Goal: Task Accomplishment & Management: Manage account settings

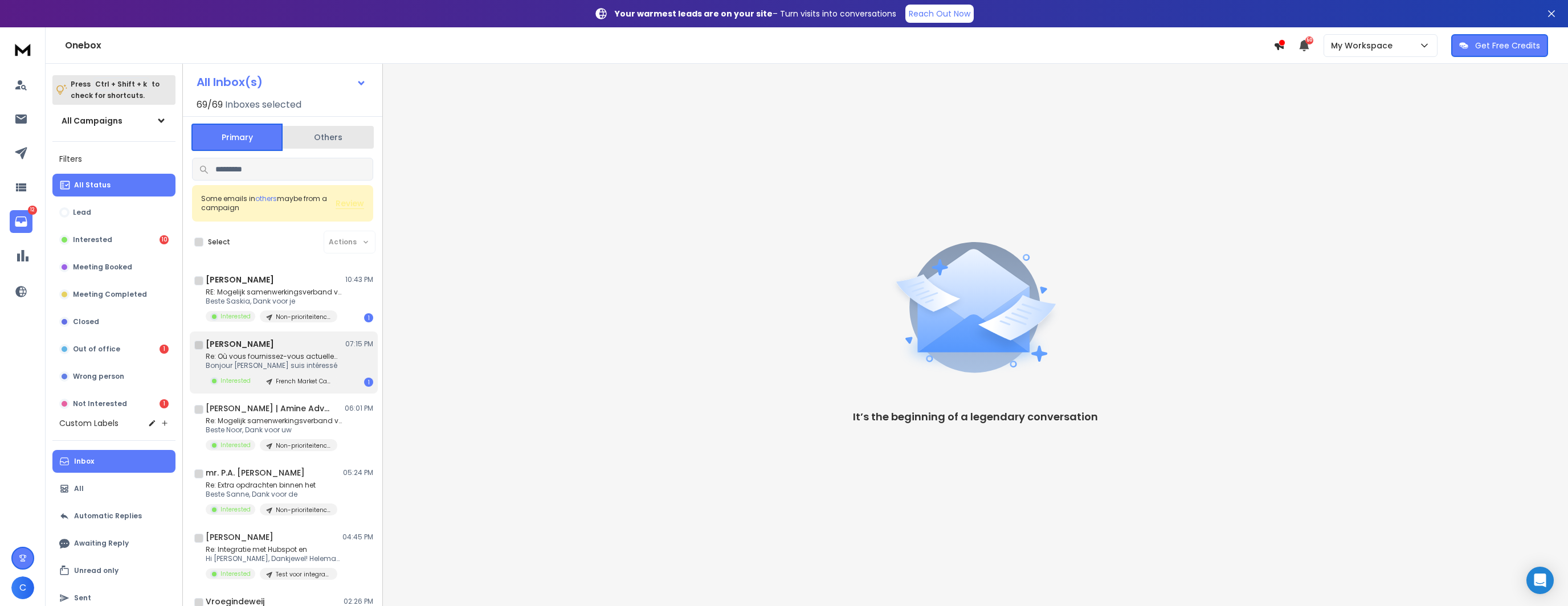
click at [298, 355] on p "Re: Où vous fournissez-vous actuellement" at bounding box center [274, 357] width 137 height 9
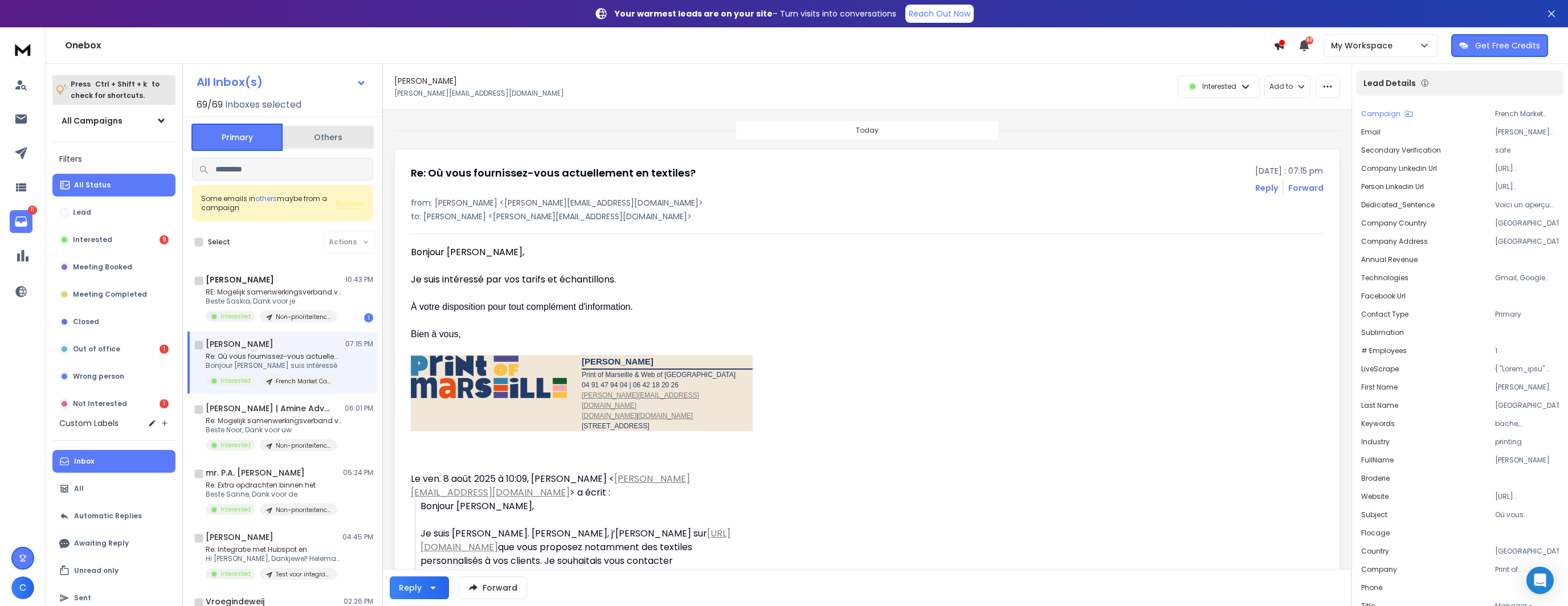
drag, startPoint x: 606, startPoint y: 282, endPoint x: 567, endPoint y: 284, distance: 39.1
click at [567, 284] on div "Je suis intéressé par vos tarifs et échantillons." at bounding box center [577, 279] width 333 height 14
drag, startPoint x: 636, startPoint y: 200, endPoint x: 552, endPoint y: 206, distance: 84.2
click at [552, 206] on p "from: Benoit de Cuverville <benoit@printofmarseille.com>" at bounding box center [867, 202] width 913 height 11
copy p "printofmarseille.com"
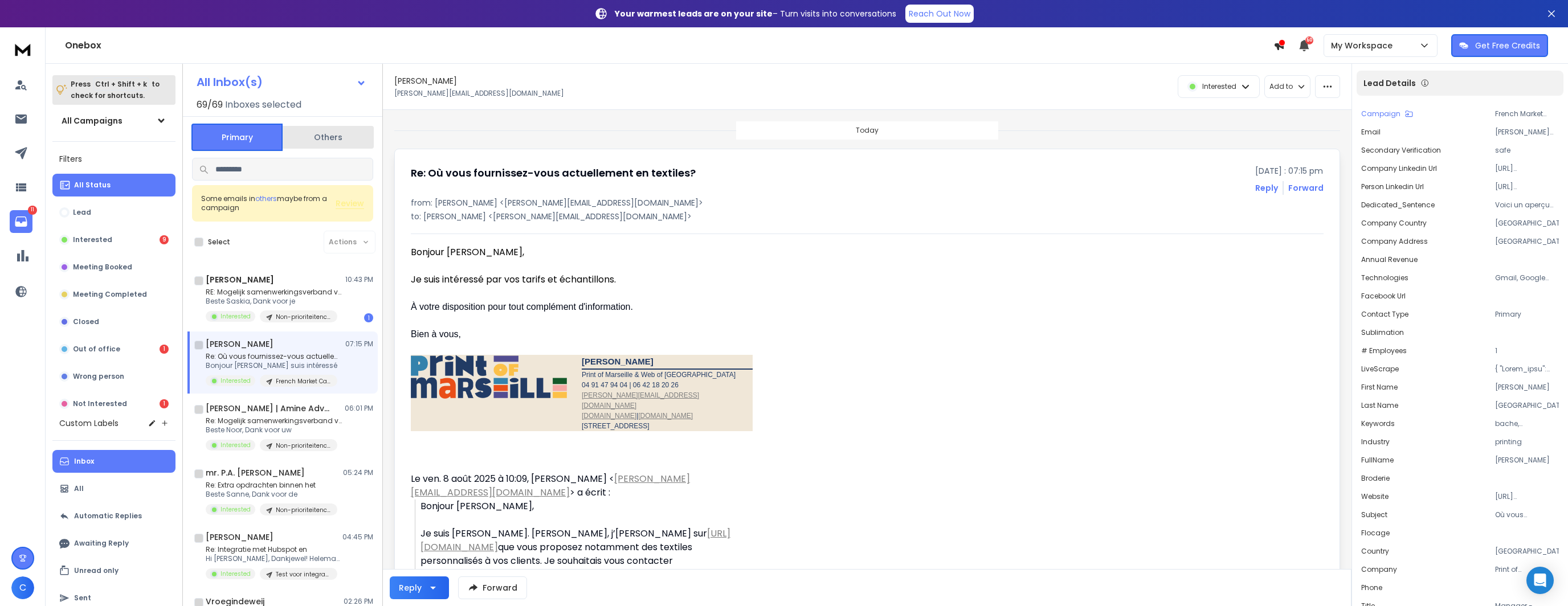
click at [609, 374] on font "Print of Marseille & Web of Marseille 04 91 47 94 04 | 06 42 18 20 26 benoit@pr…" at bounding box center [658, 400] width 154 height 59
drag, startPoint x: 697, startPoint y: 374, endPoint x: 581, endPoint y: 372, distance: 116.0
click at [581, 372] on p "Print of Marseille & Web of Marseille 04 91 47 94 04 | 06 42 18 20 26 benoit@pr…" at bounding box center [667, 400] width 171 height 61
copy font "Print of Marseille & Web of Marseille"
click at [344, 360] on div "Re: Où vous fournissez-vous actuellement Bonjour Guillaume, Je suis intéressé I…" at bounding box center [289, 369] width 167 height 34
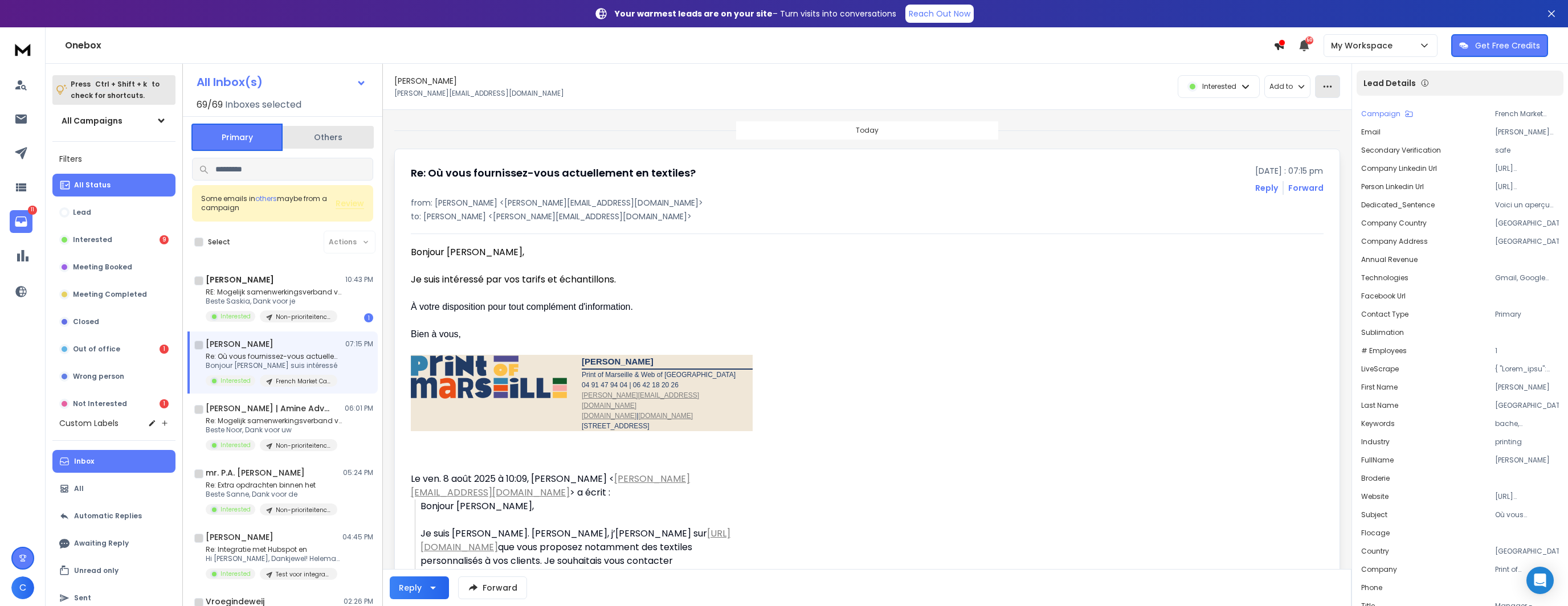
click at [1324, 87] on button "button" at bounding box center [1327, 86] width 25 height 23
click at [1308, 117] on div "Mark as unread" at bounding box center [1295, 112] width 76 height 11
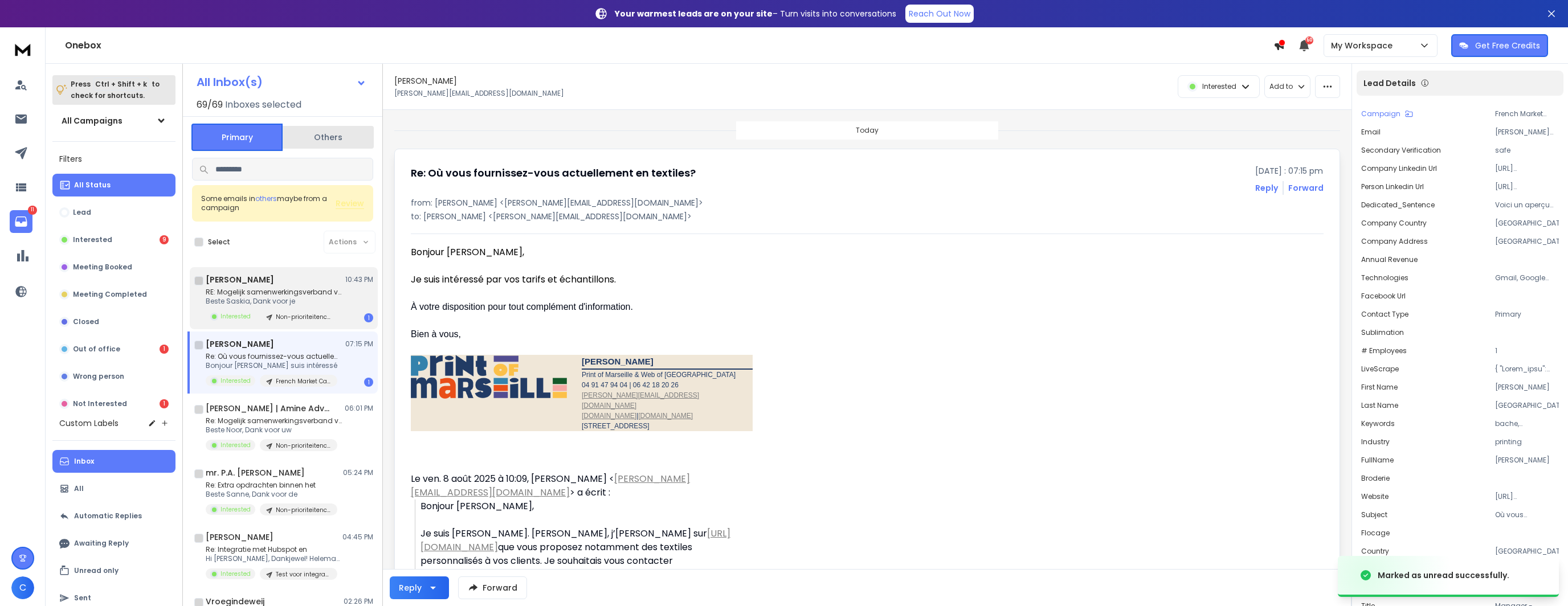
click at [315, 297] on p "Beste Saskia, Dank voor je" at bounding box center [274, 301] width 137 height 9
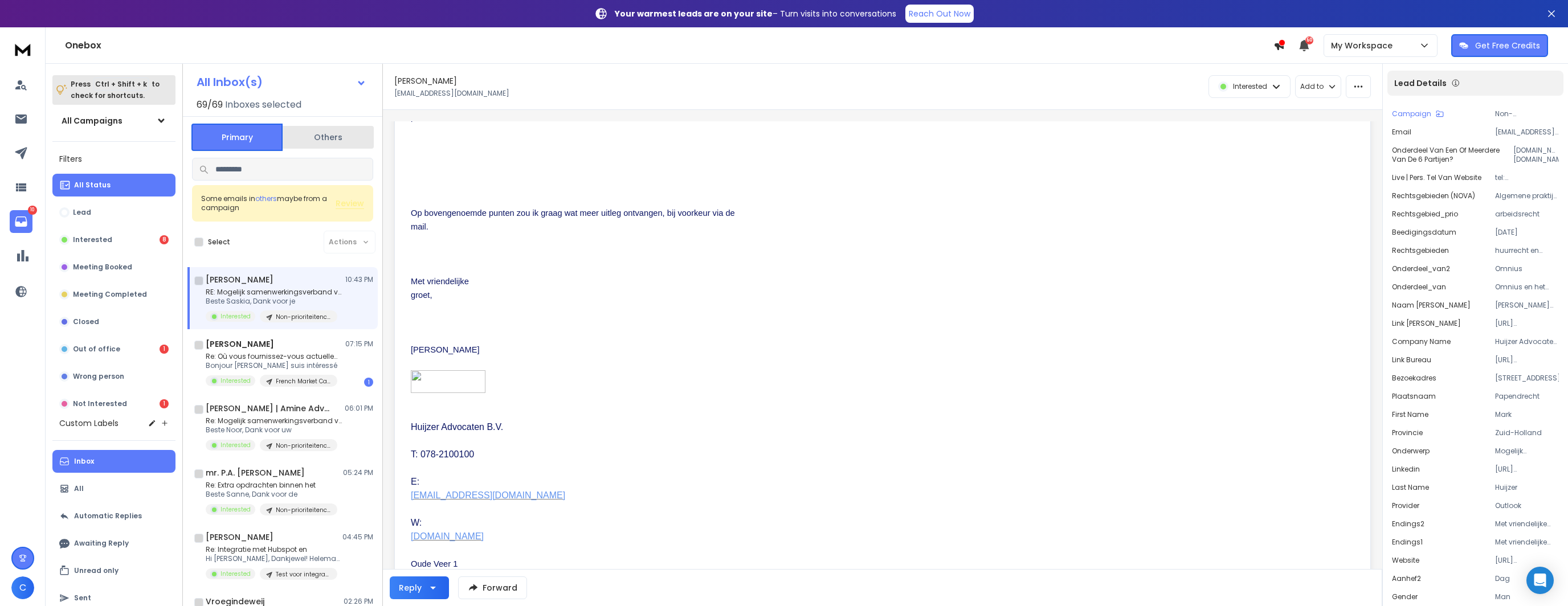
scroll to position [342, 0]
click at [471, 420] on span "Huijzer Advocaten B.V." at bounding box center [457, 425] width 92 height 10
copy span "Huijzer Advocaten B.V."
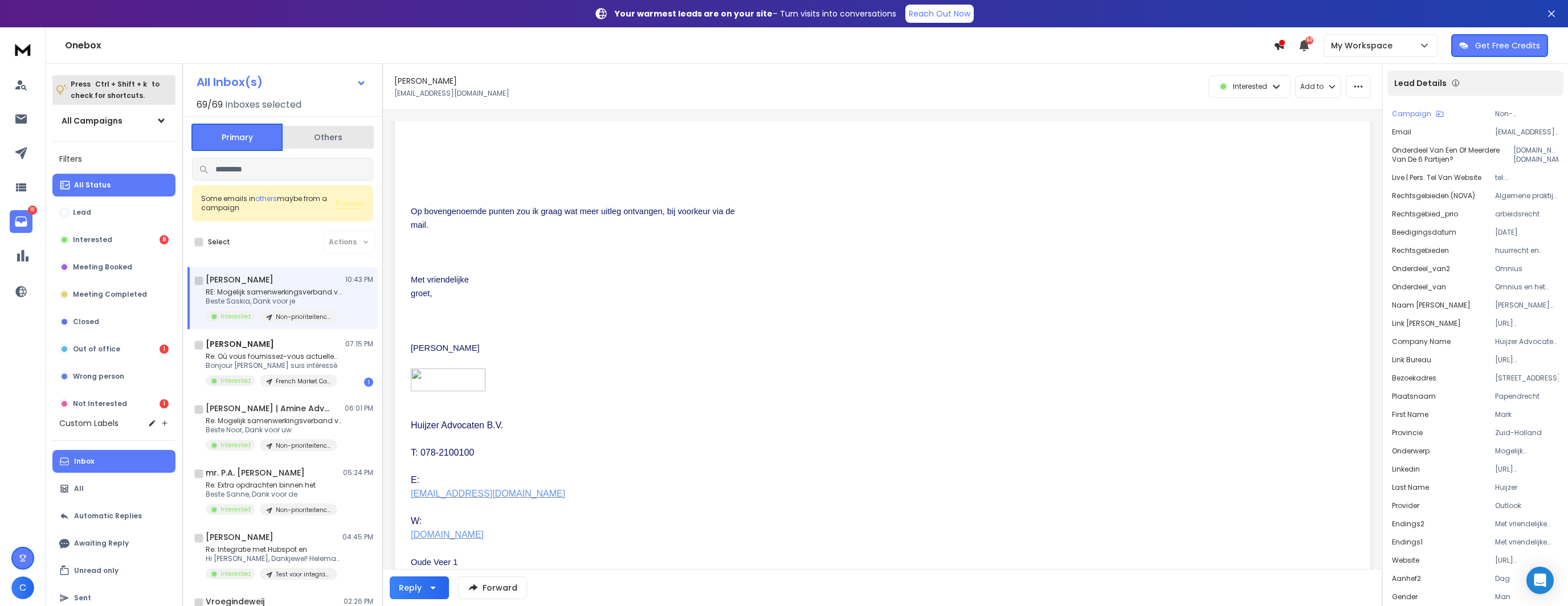
click at [677, 454] on p "Huijzer Advocaten B.V. T: 078-2100100 E: huijzer@huijzer-advocaten.nl W: www.hu…" at bounding box center [577, 455] width 333 height 173
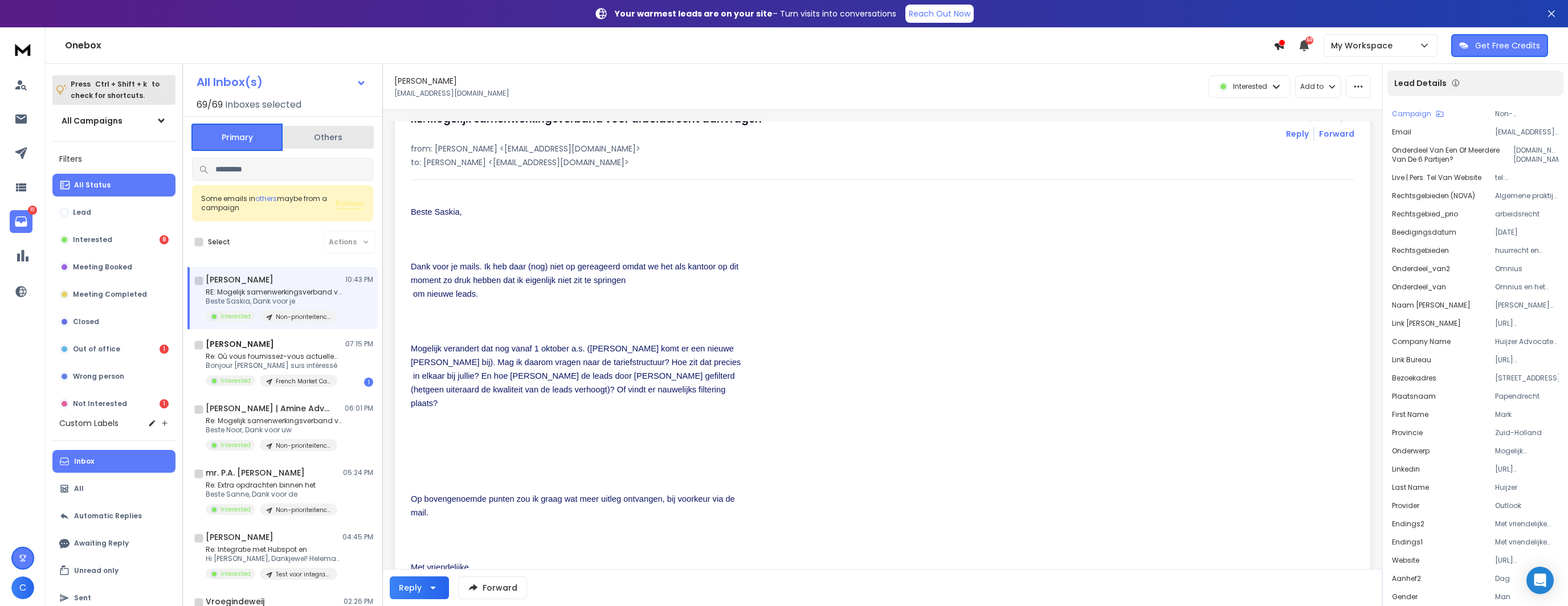
scroll to position [57, 0]
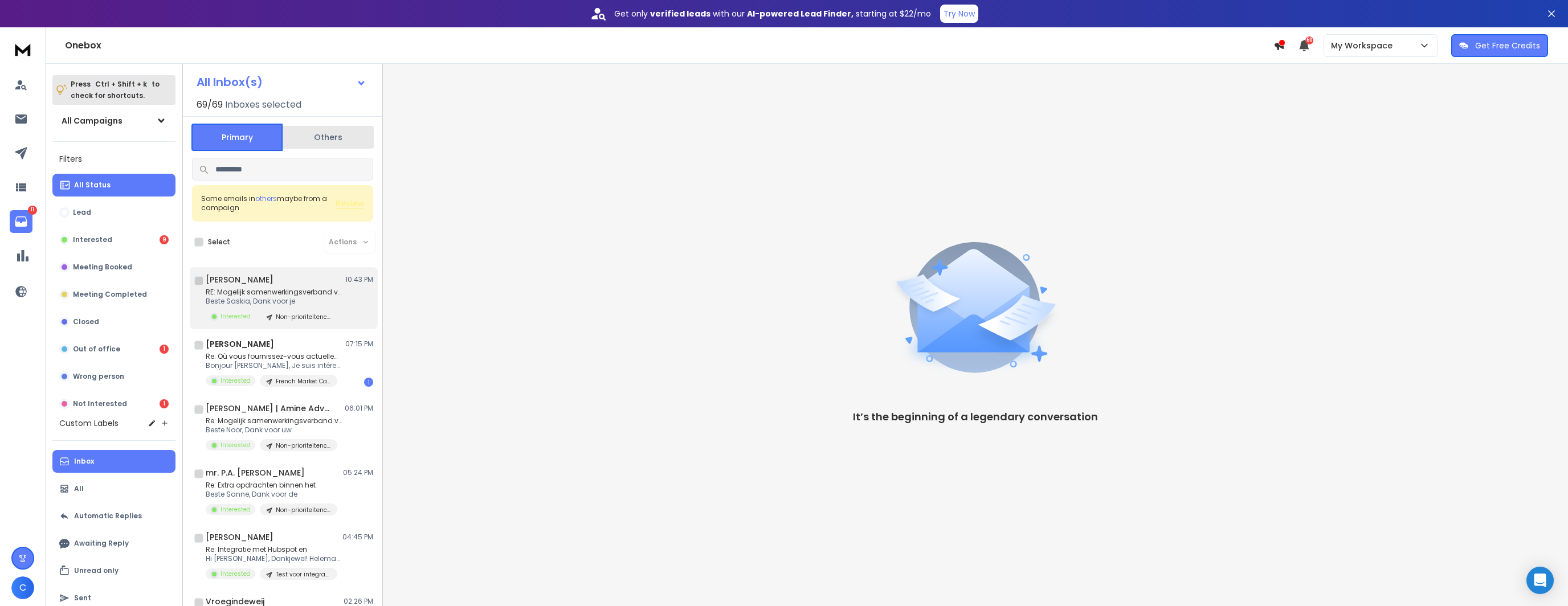
click at [330, 284] on div "Mark Huijzer 10:43 PM" at bounding box center [289, 279] width 167 height 11
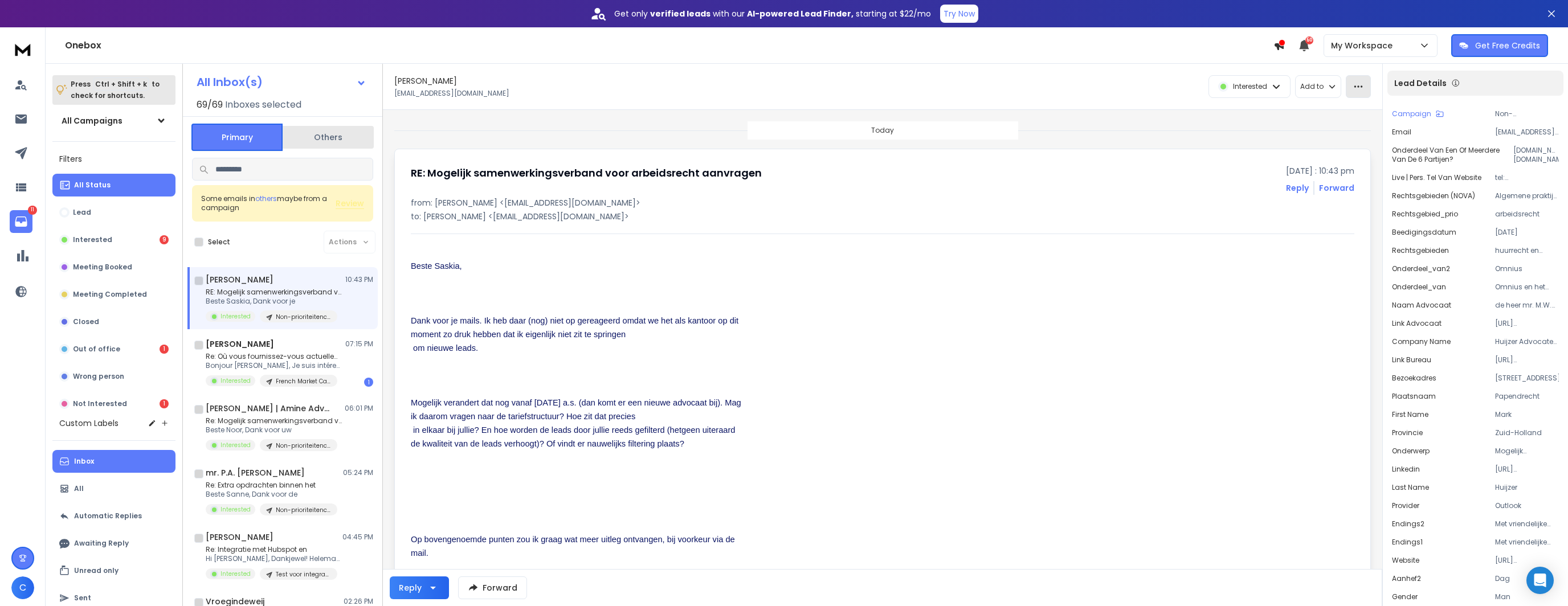
click at [1353, 87] on icon "button" at bounding box center [1358, 87] width 10 height 10
click at [1317, 115] on div "Mark as unread" at bounding box center [1322, 112] width 76 height 11
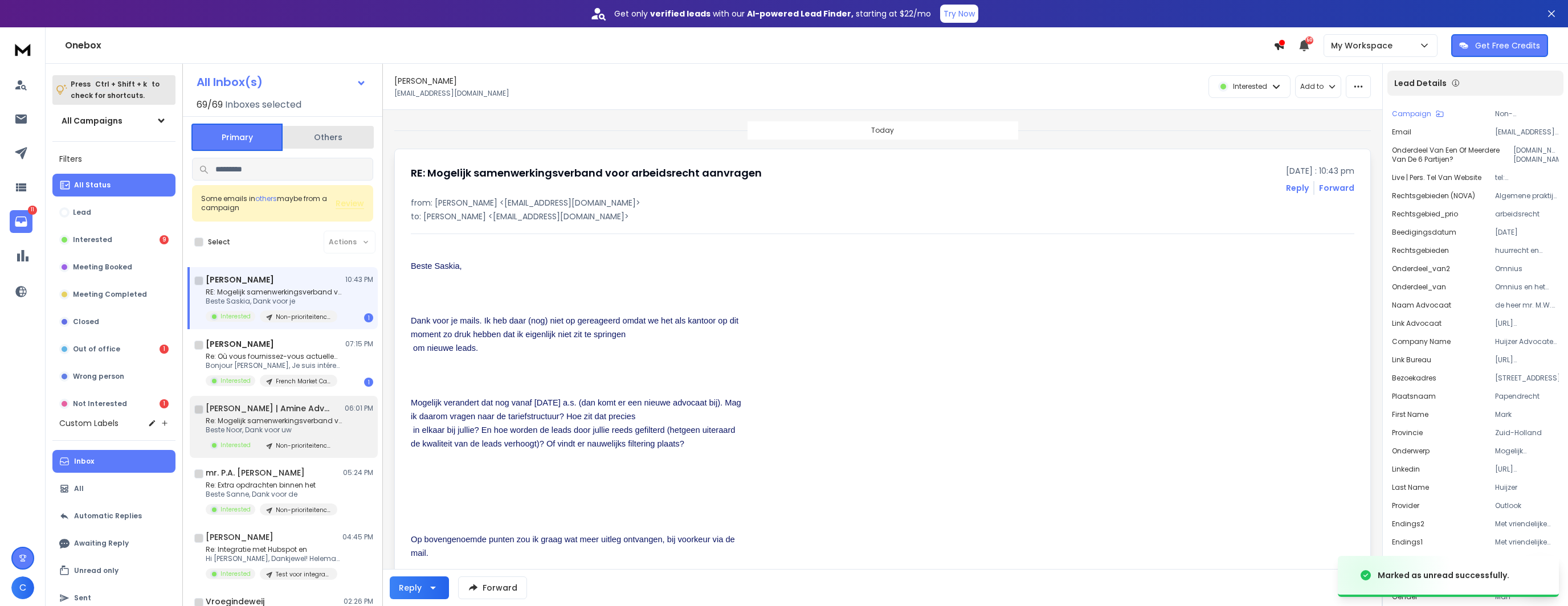
click at [321, 420] on p "Re: Mogelijk samenwerkingsverband voor slachtofferzaken" at bounding box center [274, 421] width 137 height 9
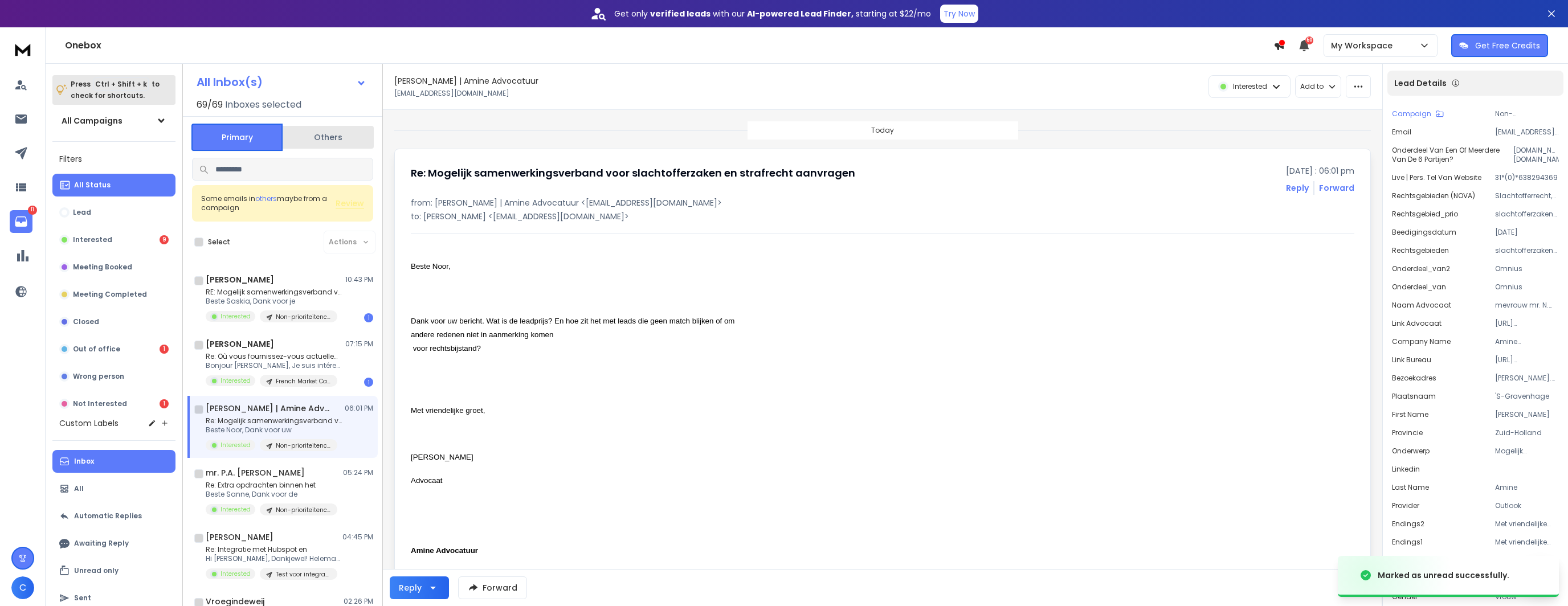
drag, startPoint x: 1399, startPoint y: 75, endPoint x: 1398, endPoint y: 86, distance: 11.0
click at [1398, 86] on p "Lead Details" at bounding box center [1420, 83] width 52 height 11
click at [1355, 80] on button "button" at bounding box center [1358, 86] width 25 height 23
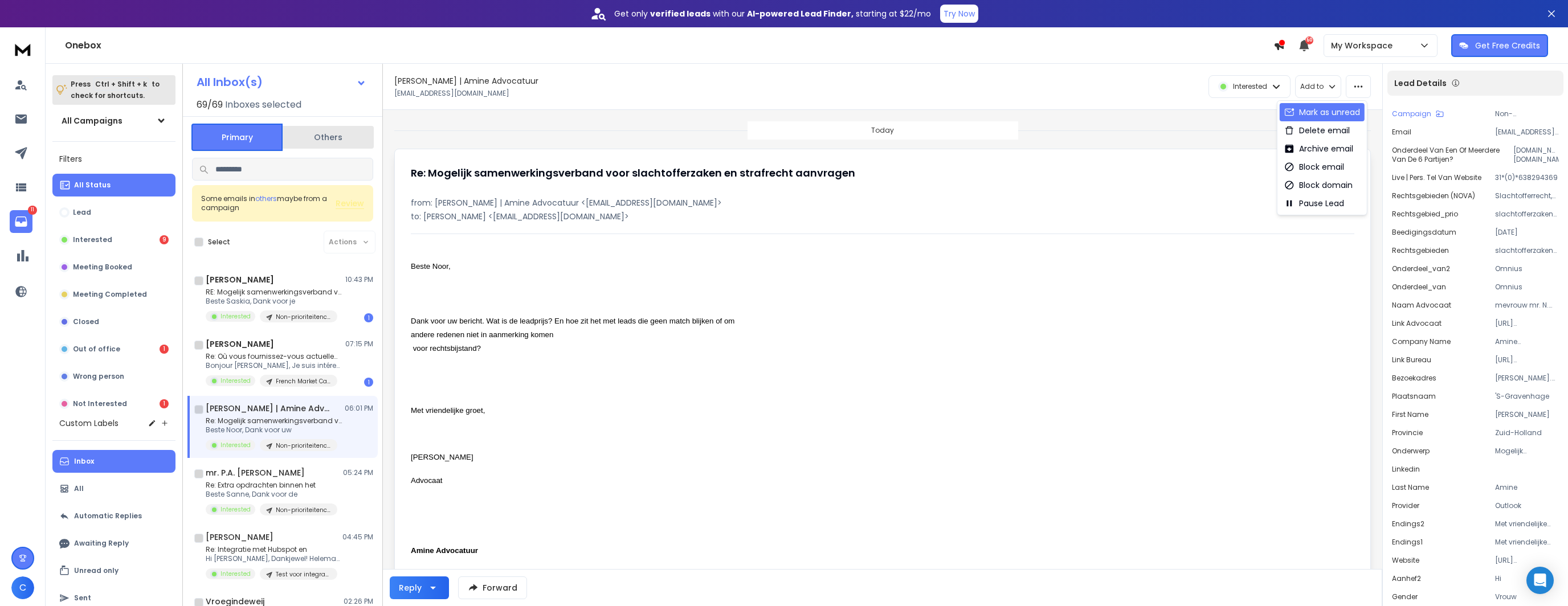
click at [1357, 109] on div "Mark as unread" at bounding box center [1322, 112] width 76 height 11
click at [1360, 87] on icon "button" at bounding box center [1358, 87] width 10 height 10
click at [1355, 107] on div "Mark as unread" at bounding box center [1322, 112] width 76 height 11
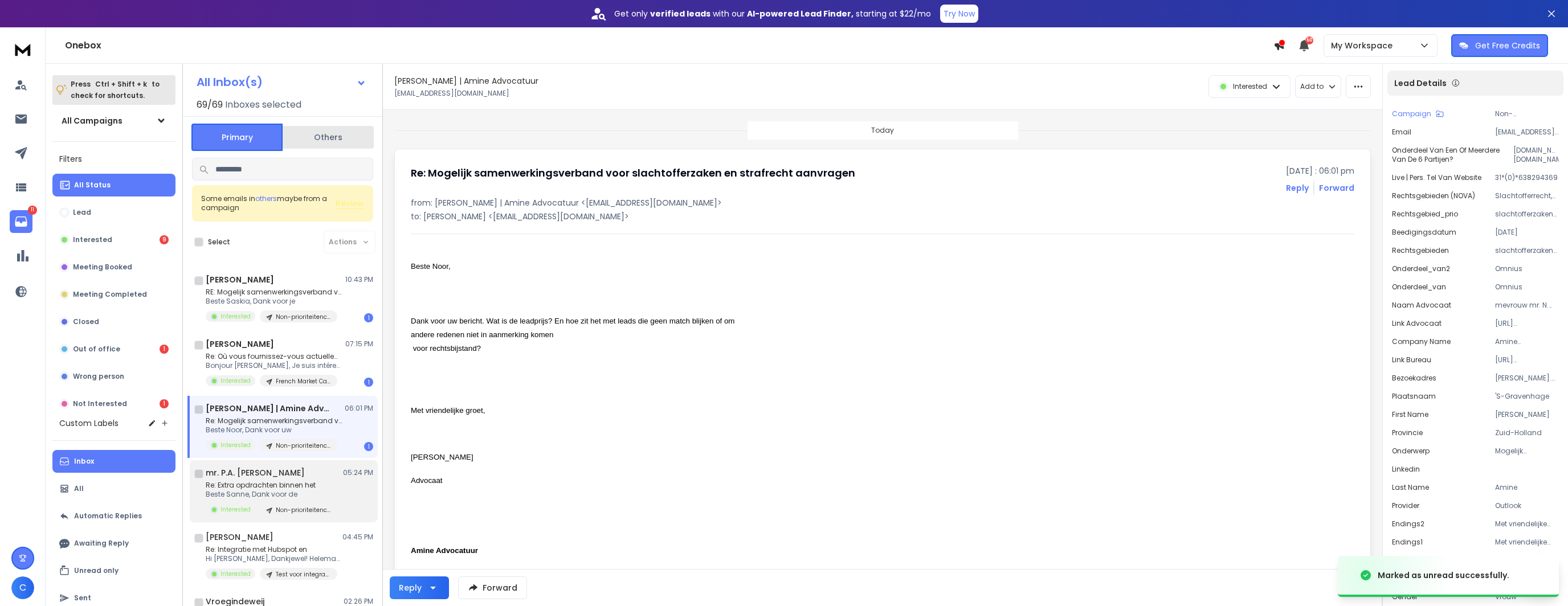
click at [280, 491] on p "Beste Sanne, Dank voor de" at bounding box center [272, 494] width 132 height 9
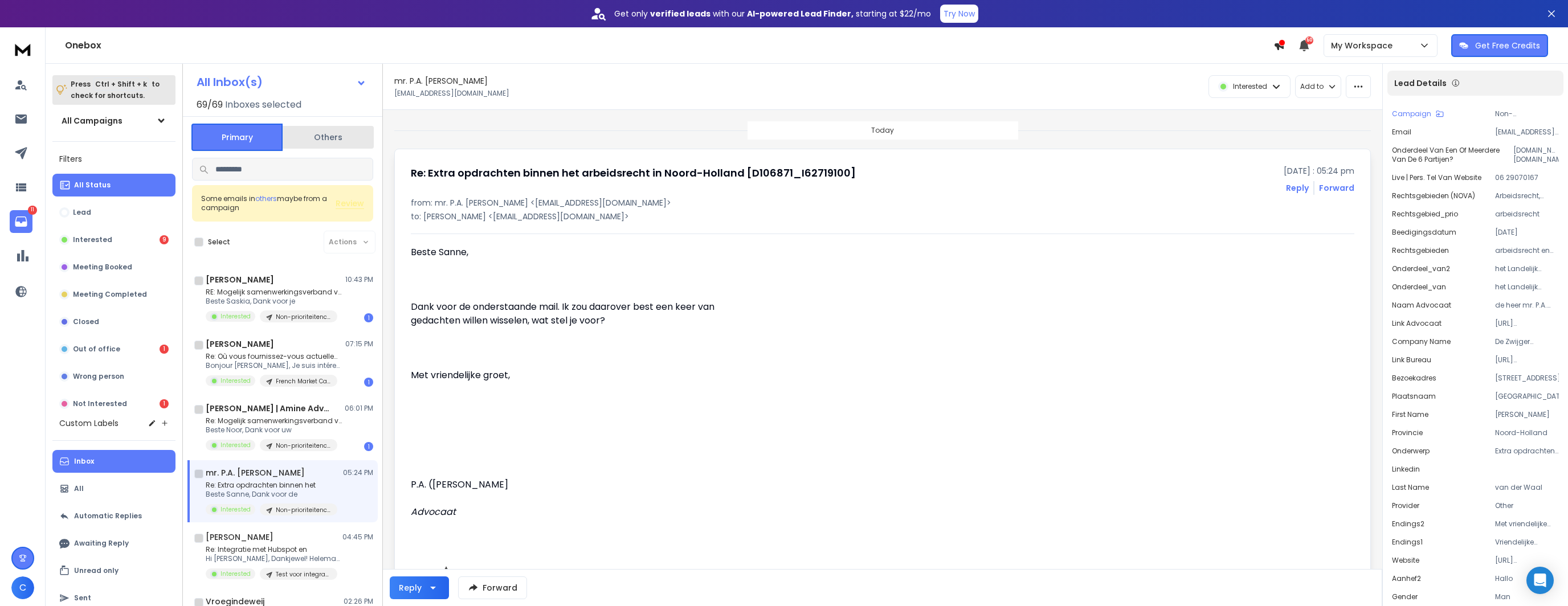
click at [1509, 343] on p "De Zwijger Advocaten" at bounding box center [1527, 342] width 64 height 9
click at [336, 490] on div "Re: Extra opdrachten binnen het Beste Sanne, Dank voor de Interested Non-priori…" at bounding box center [289, 497] width 167 height 34
click at [1360, 93] on button "button" at bounding box center [1358, 86] width 25 height 23
click at [1343, 115] on div "Mark as unread" at bounding box center [1322, 112] width 76 height 11
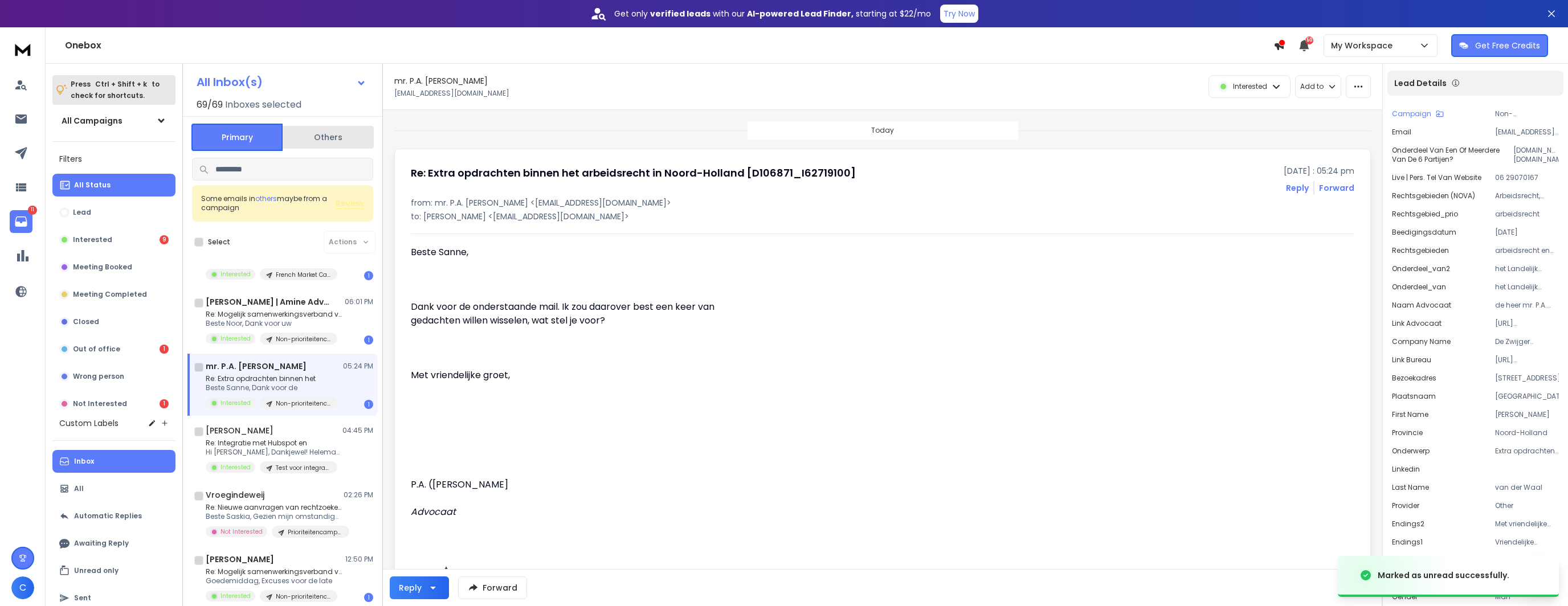
scroll to position [114, 0]
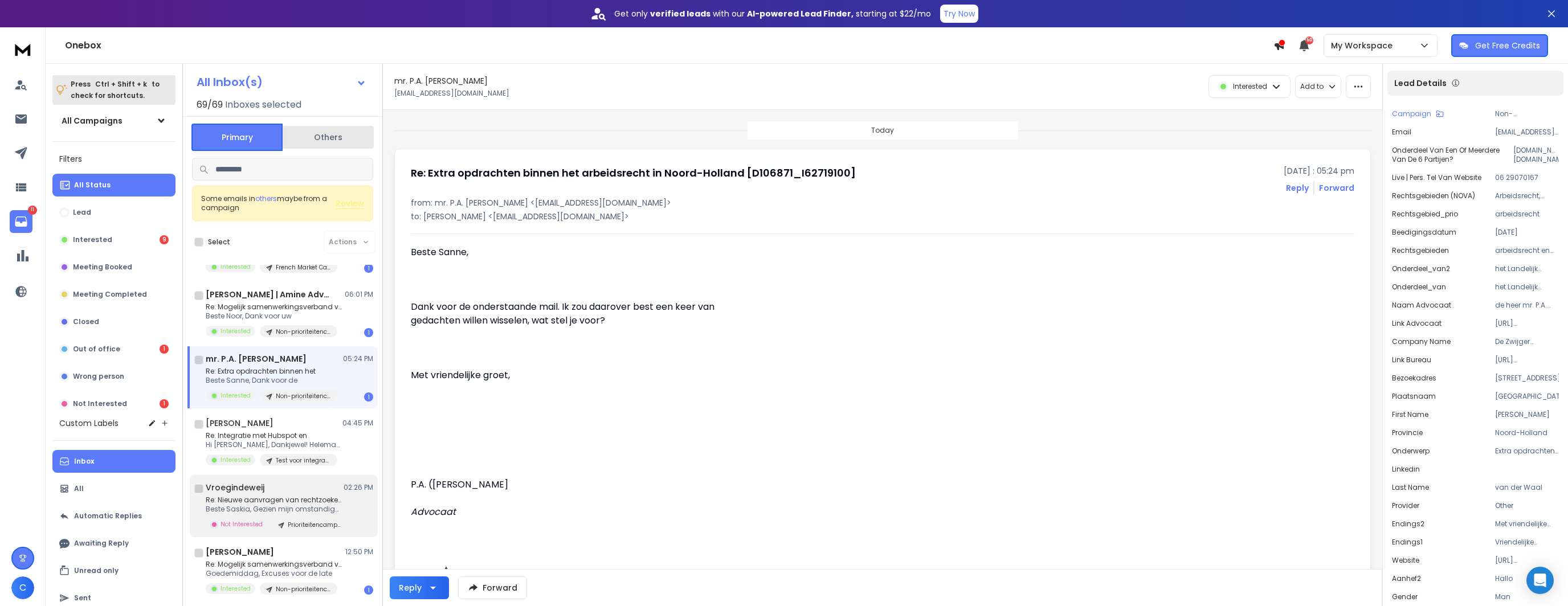
click at [270, 505] on p "Beste Saskia, Gezien mijn omstandigheden" at bounding box center [274, 509] width 137 height 9
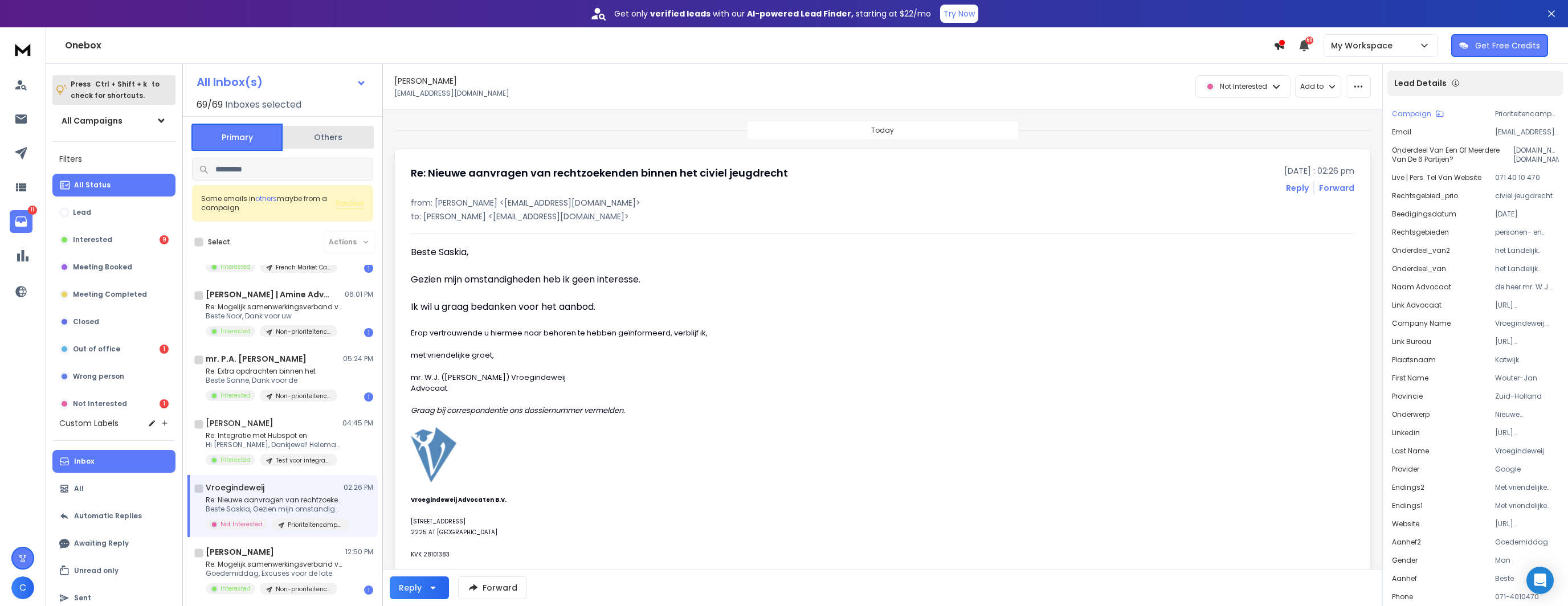
click at [1394, 89] on p "Lead Details" at bounding box center [1420, 83] width 52 height 11
click at [1360, 90] on icon "button" at bounding box center [1358, 87] width 10 height 10
click at [1346, 115] on div "Mark as unread" at bounding box center [1322, 112] width 76 height 11
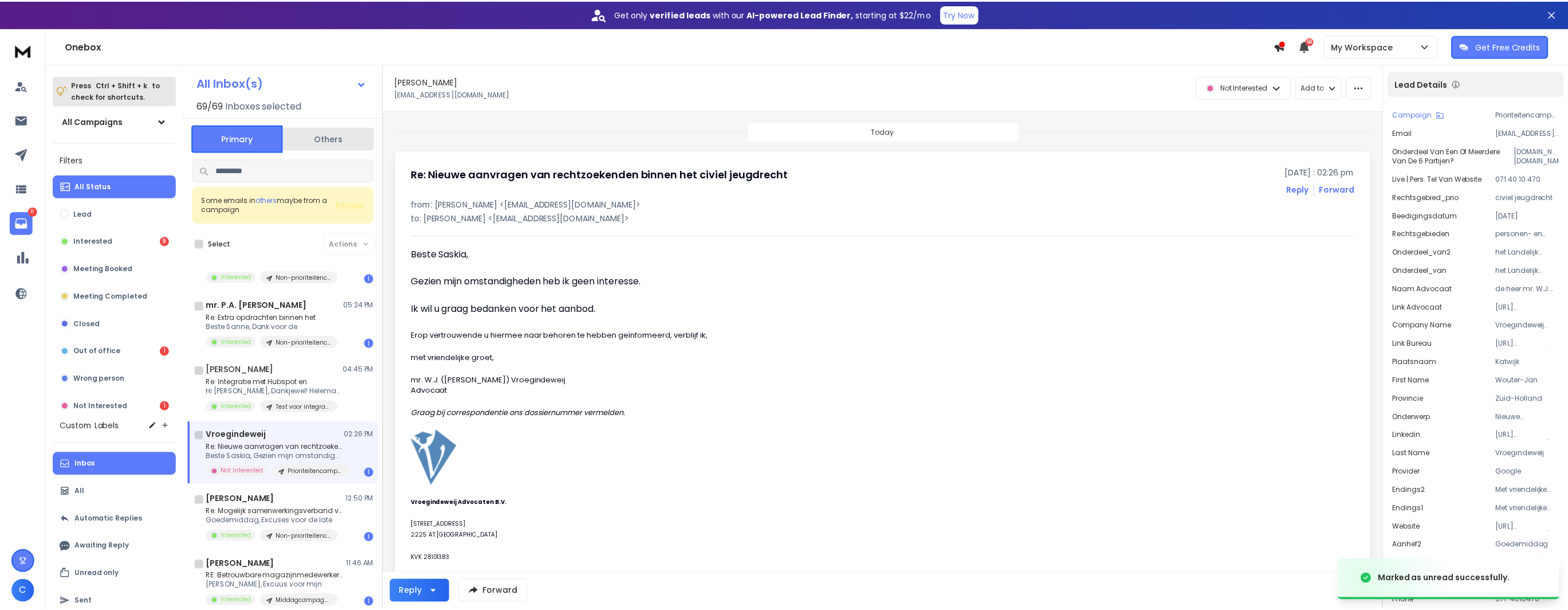
scroll to position [172, 0]
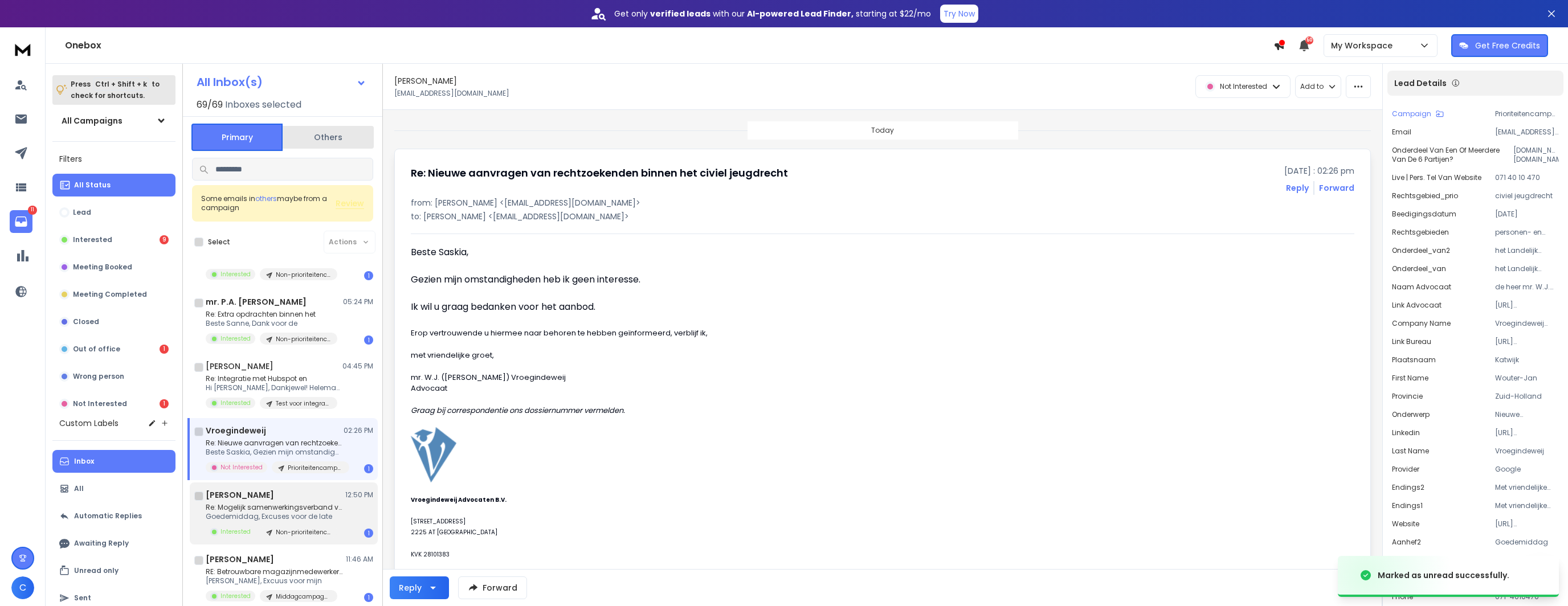
click at [265, 507] on p "Re: Mogelijk samenwerkingsverband voor aanvragen" at bounding box center [274, 508] width 137 height 9
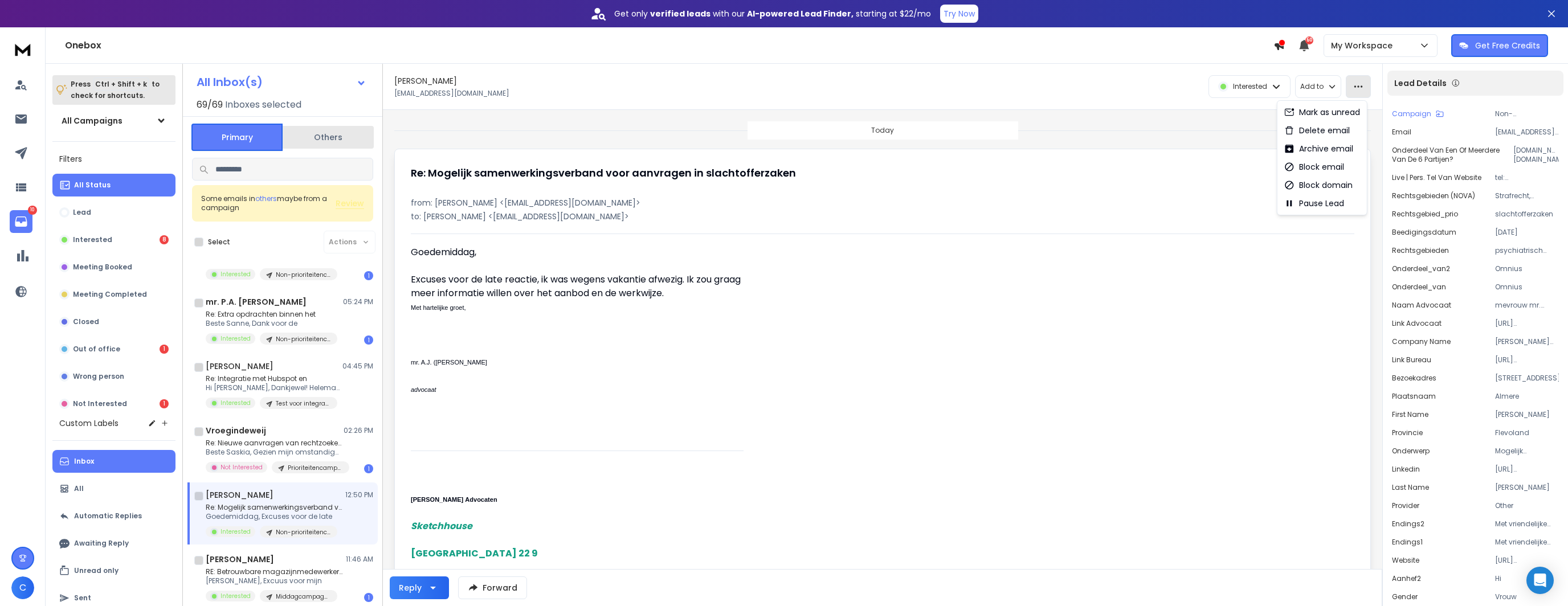
click at [1353, 87] on icon "button" at bounding box center [1358, 87] width 10 height 10
click at [1334, 112] on div "Mark as unread" at bounding box center [1322, 112] width 76 height 11
click at [20, 148] on icon at bounding box center [21, 153] width 14 height 14
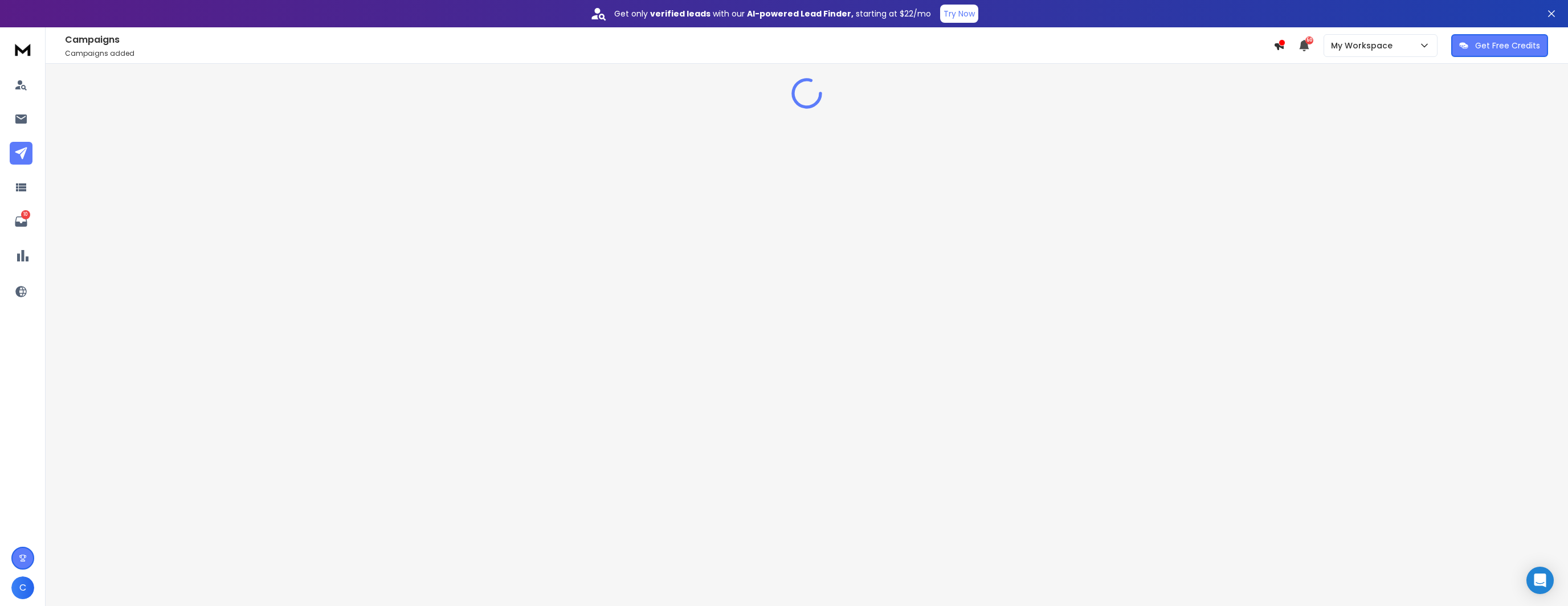
click at [1553, 16] on icon at bounding box center [1552, 14] width 10 height 10
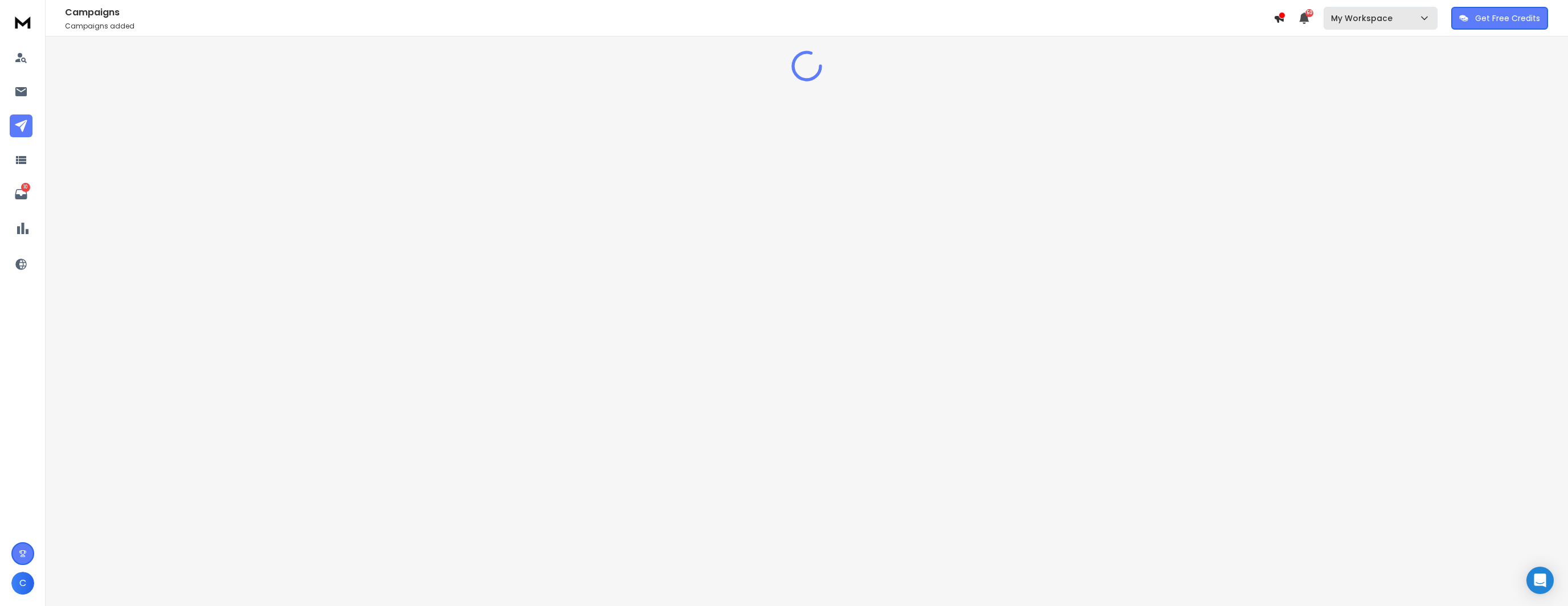
click at [1372, 17] on p "My Workspace" at bounding box center [1364, 18] width 66 height 11
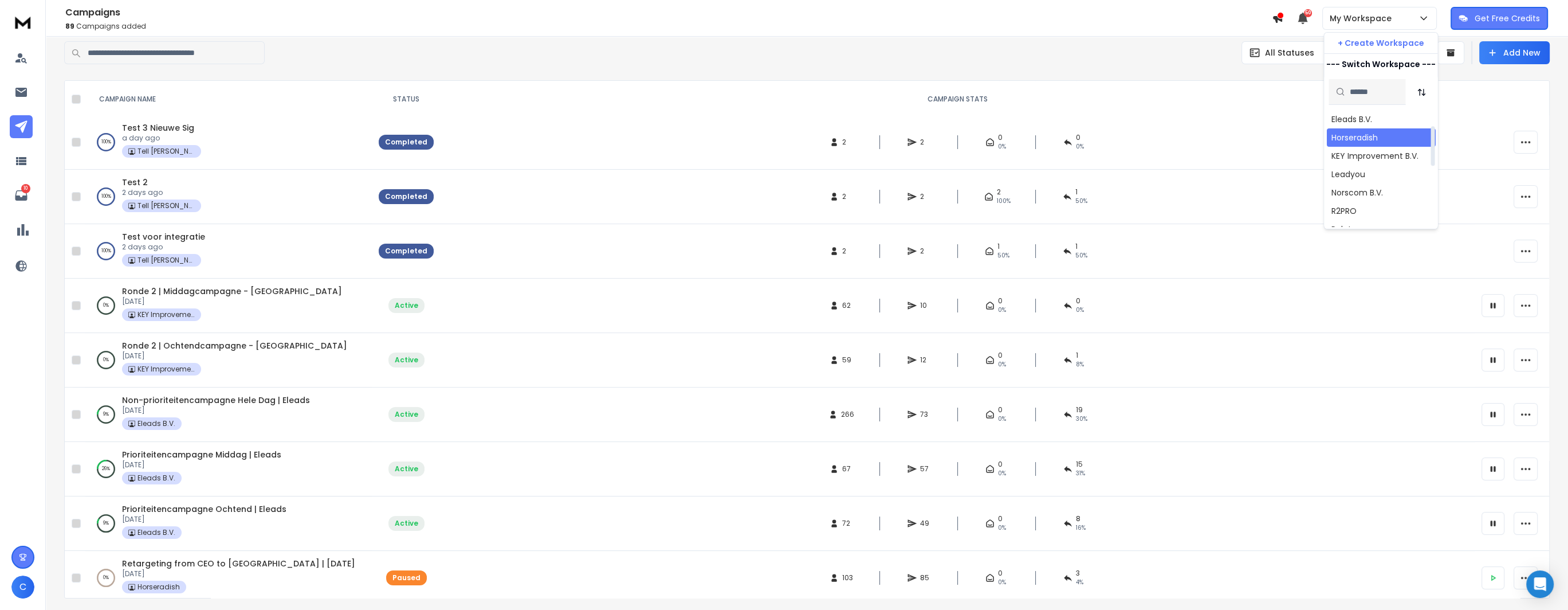
scroll to position [57, 0]
click at [1358, 120] on div "Eleads B.V." at bounding box center [1351, 118] width 41 height 11
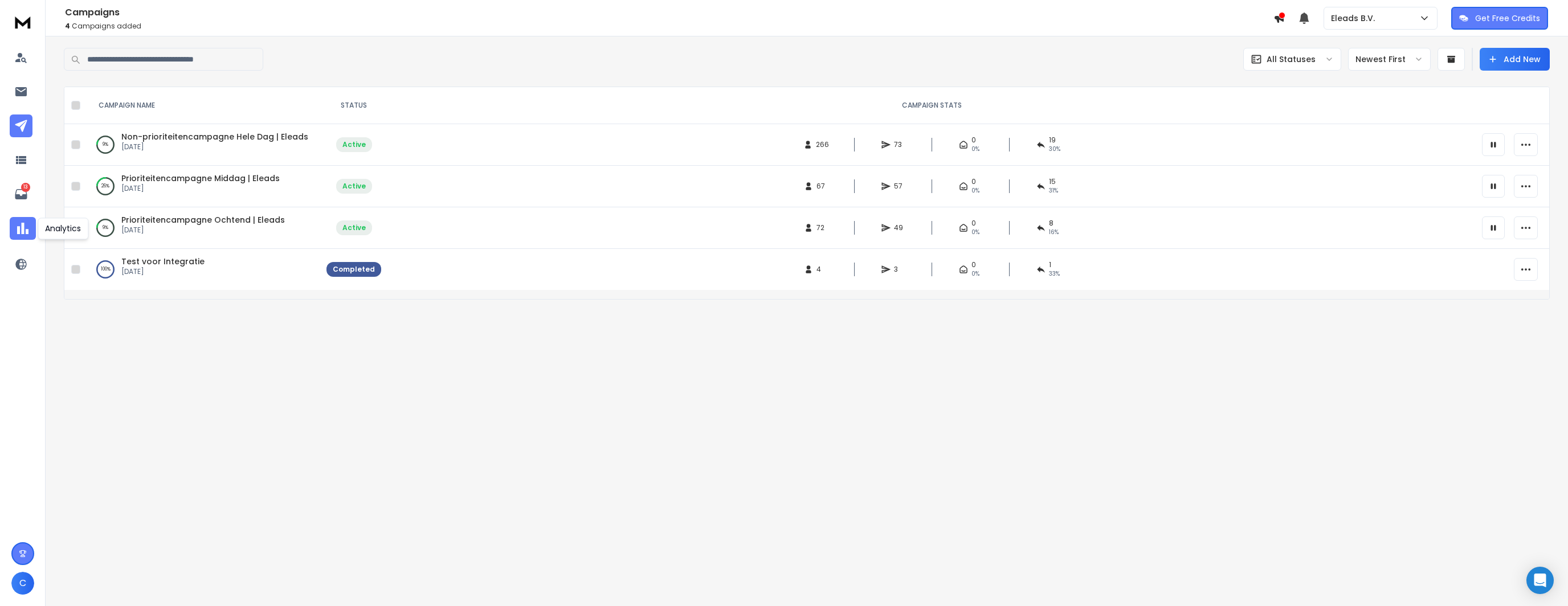
click at [20, 234] on icon at bounding box center [22, 228] width 11 height 11
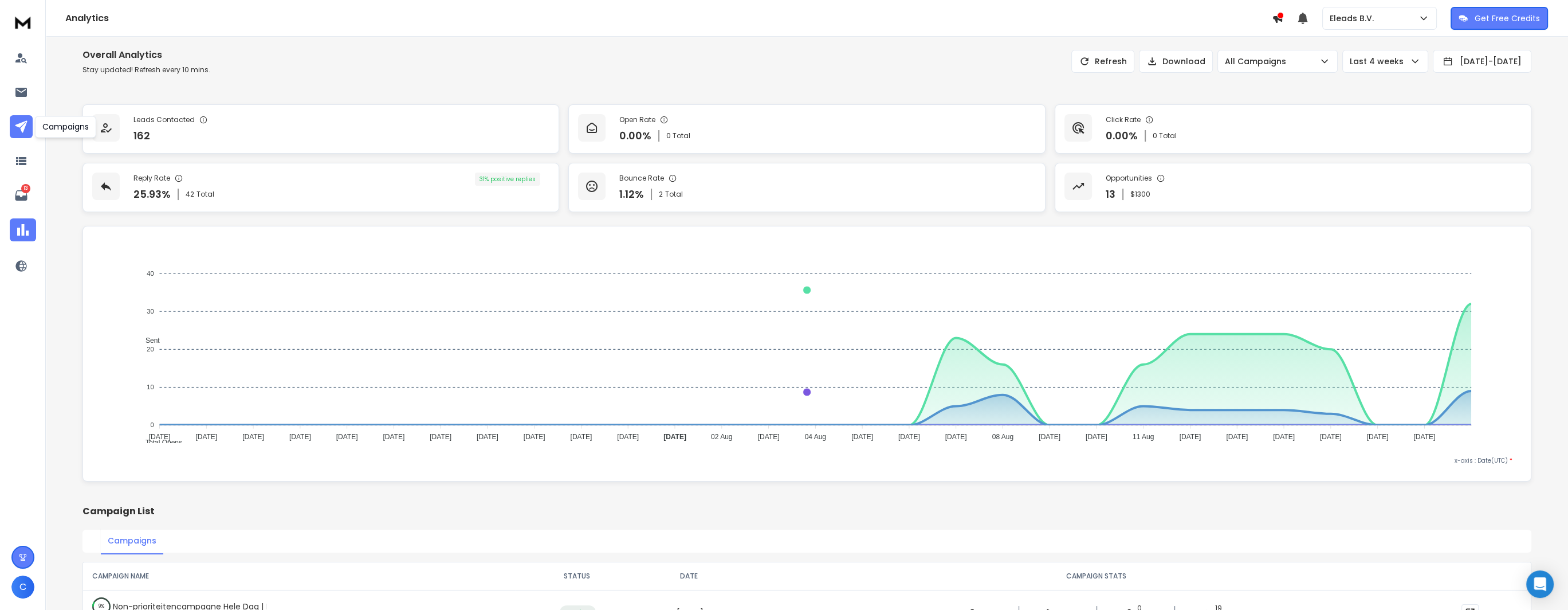
click at [14, 125] on icon at bounding box center [21, 126] width 14 height 14
